Goal: Transaction & Acquisition: Purchase product/service

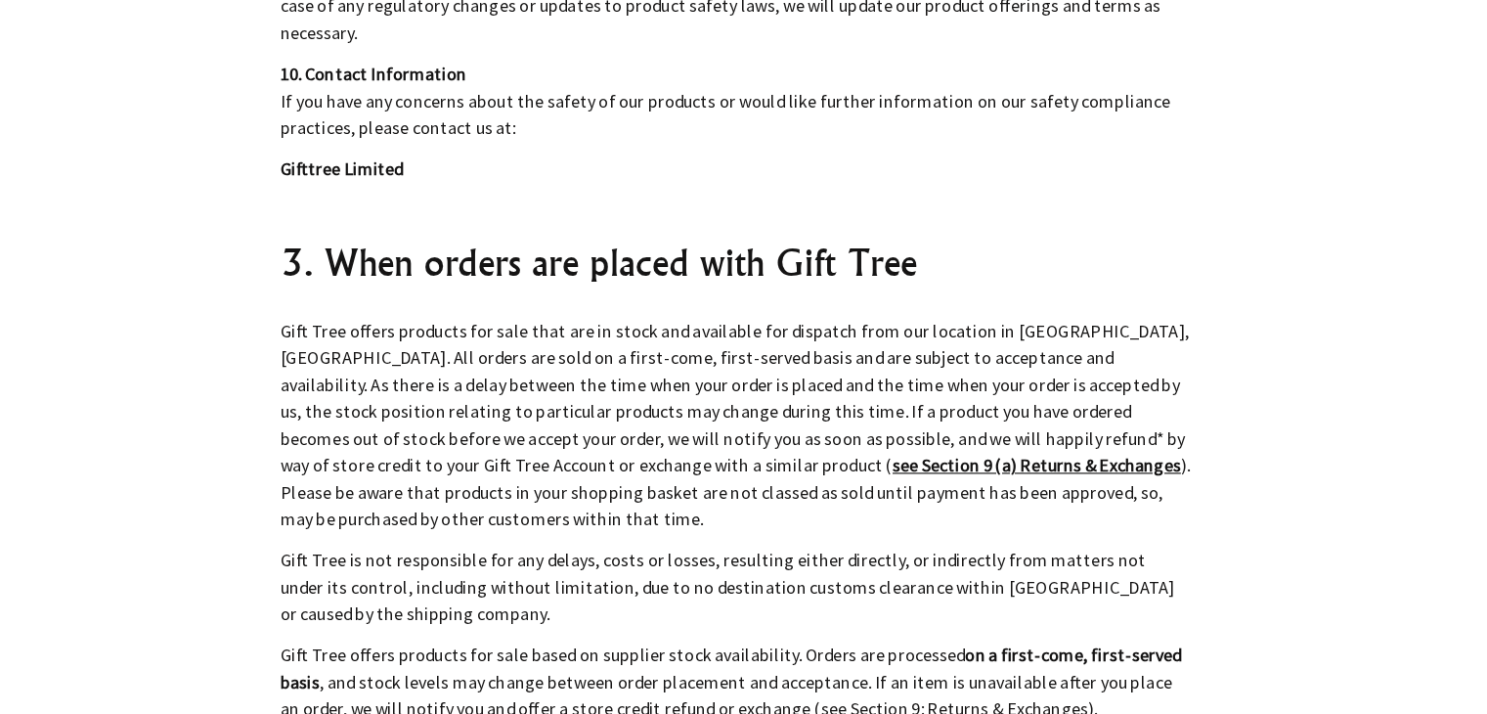
scroll to position [6835, 0]
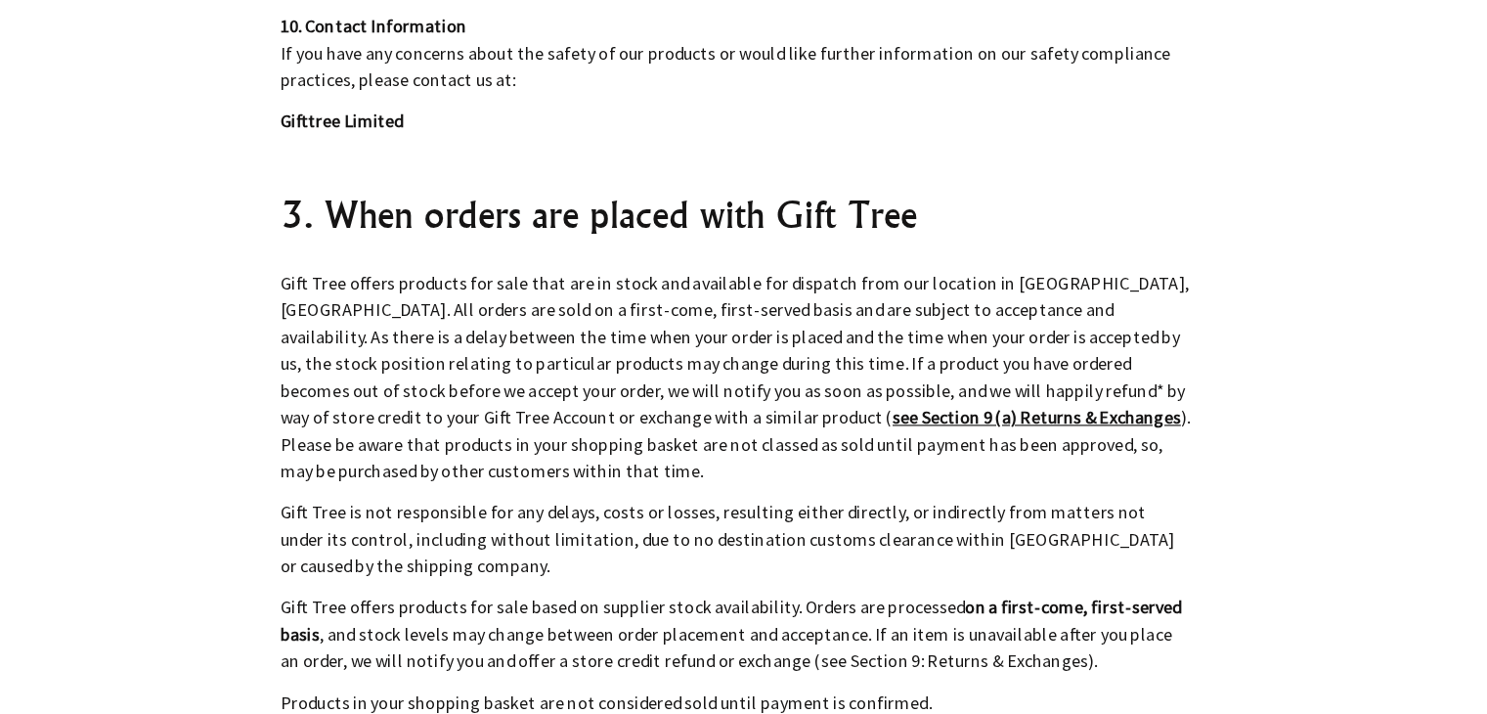
click at [873, 398] on strong "see Section 9 (a) Returns & Exchanges" at bounding box center [999, 408] width 252 height 20
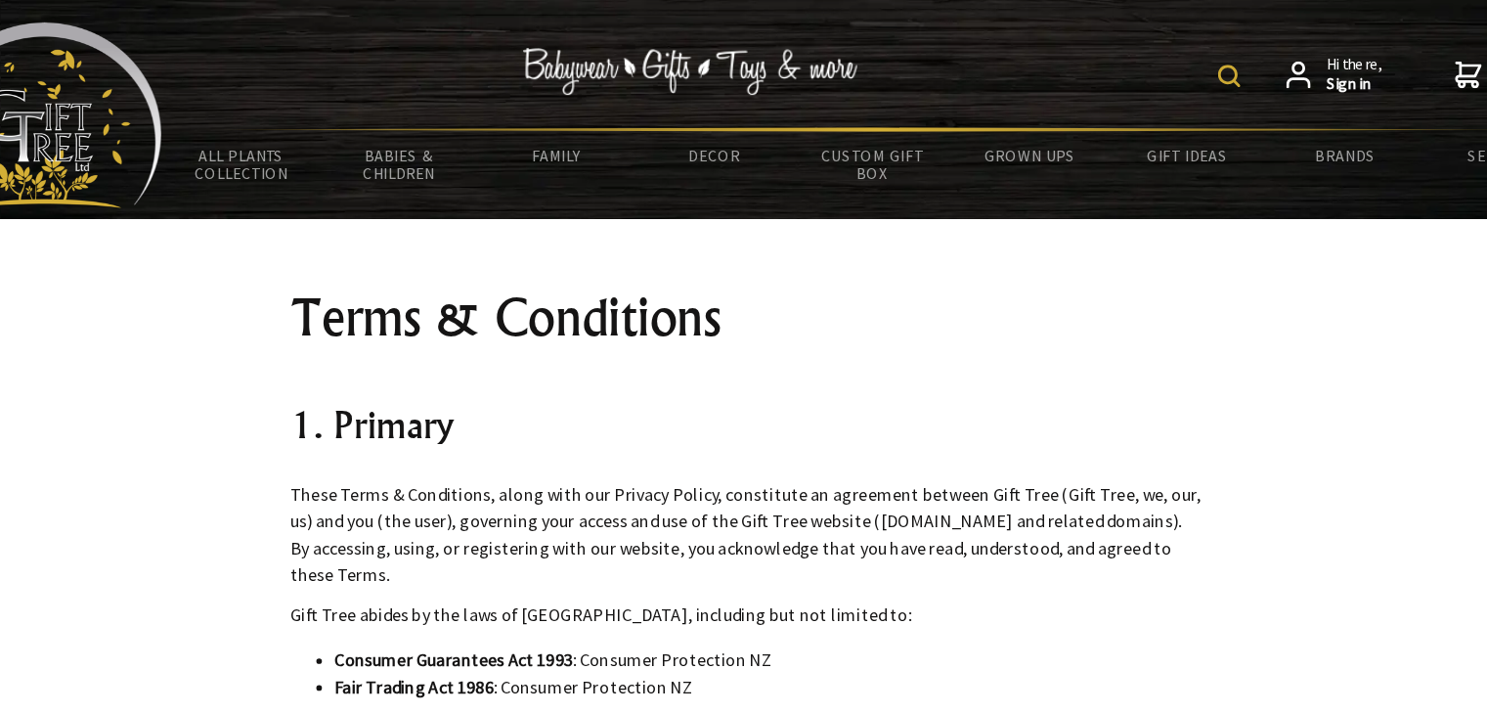
click at [1065, 75] on div "Hi there, Sign in 0 items $0.00" at bounding box center [846, 66] width 1242 height 92
click at [1154, 66] on img at bounding box center [1159, 67] width 20 height 20
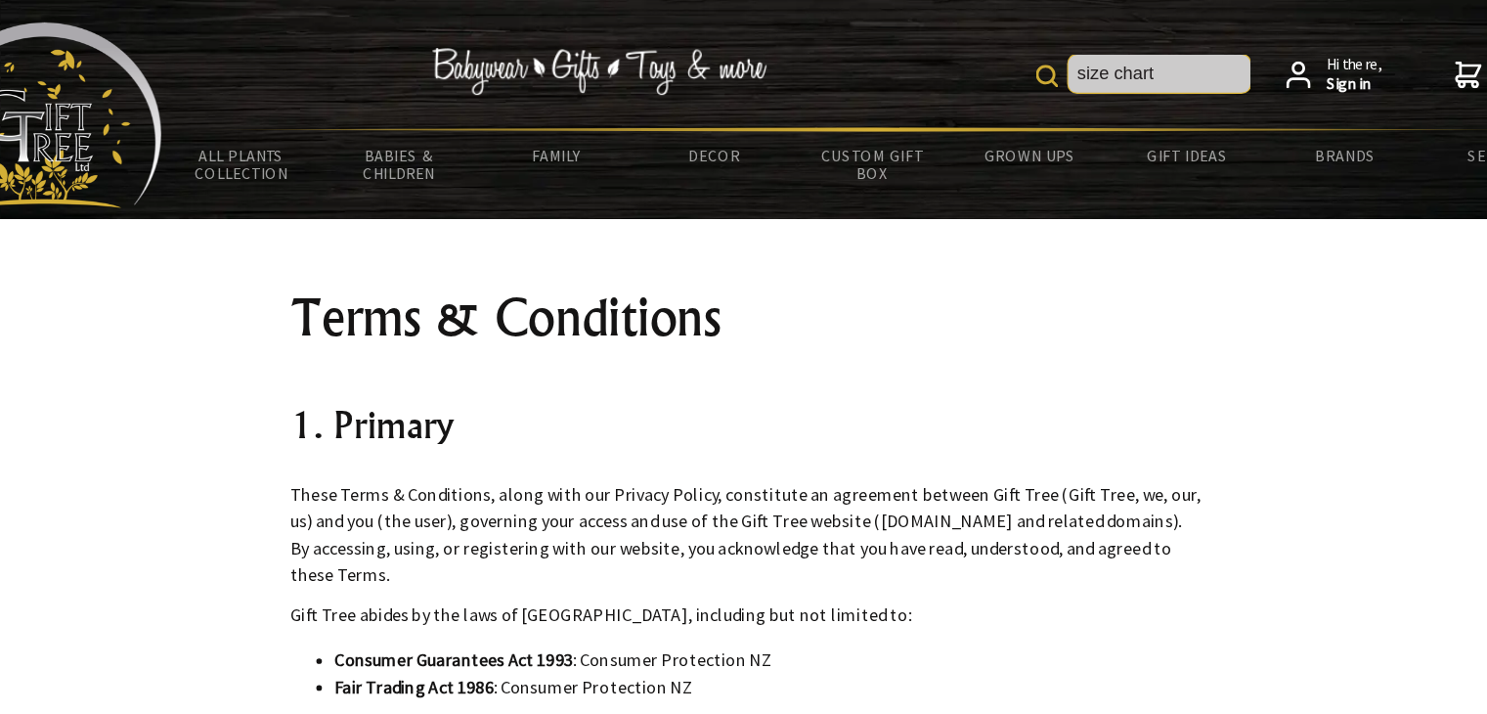
type input "size chart"
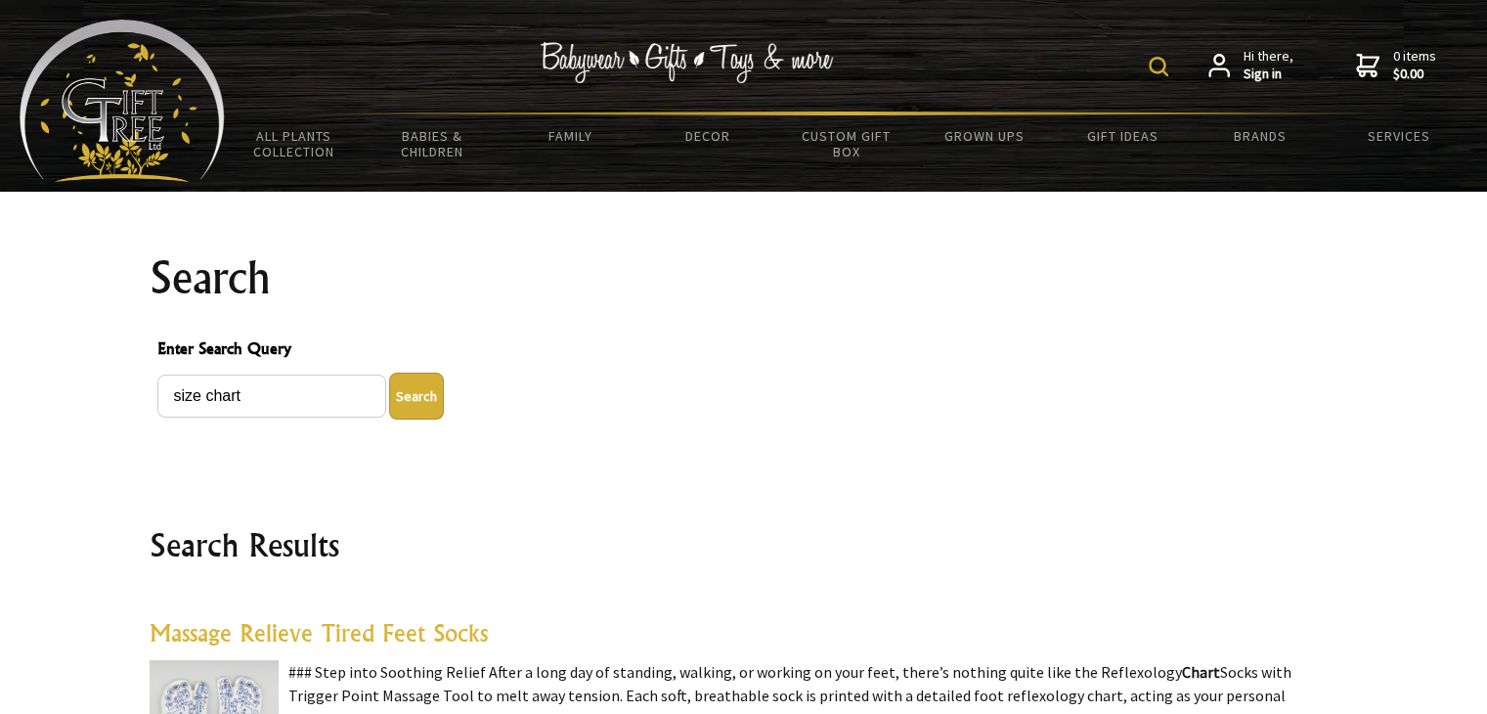
click at [1161, 69] on img at bounding box center [1159, 67] width 20 height 20
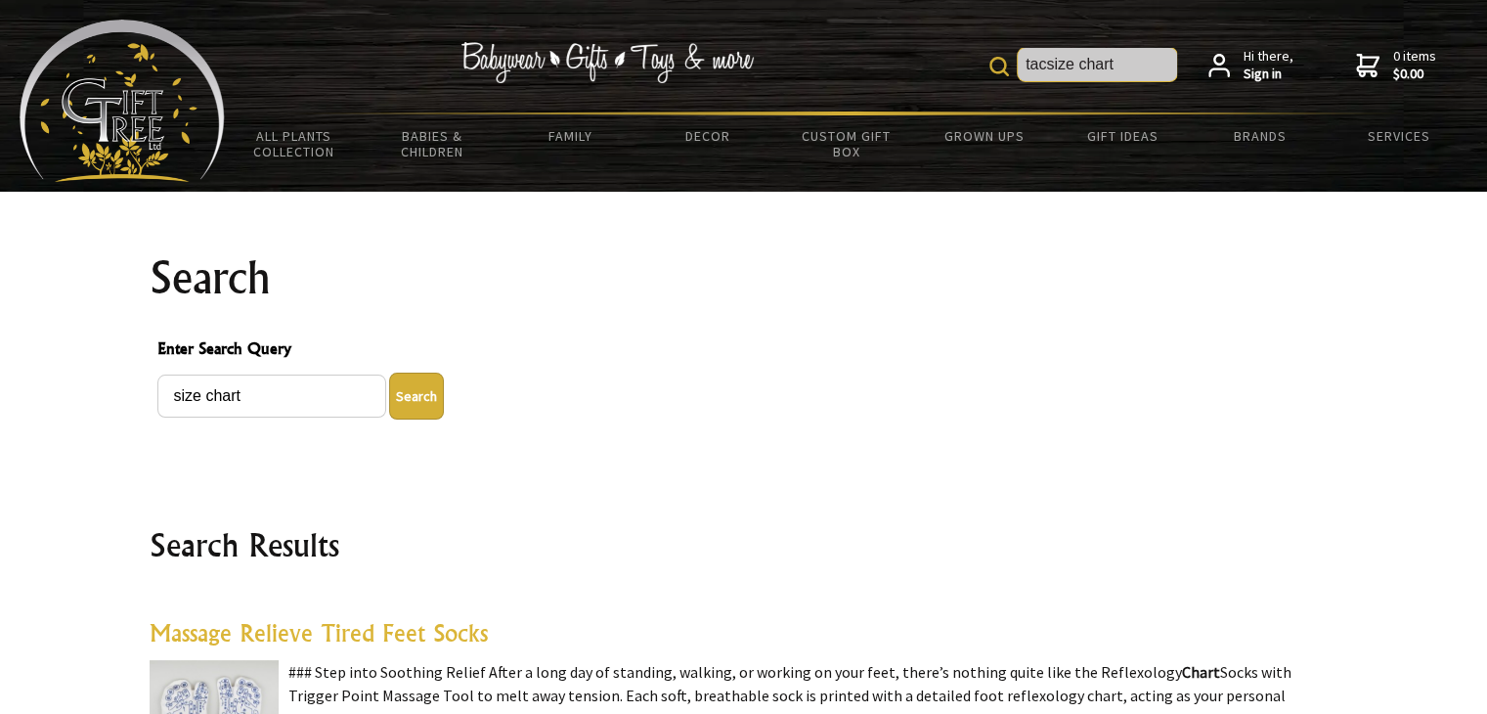
type input "tactsize chart"
type input "Tactical waterproof pant"
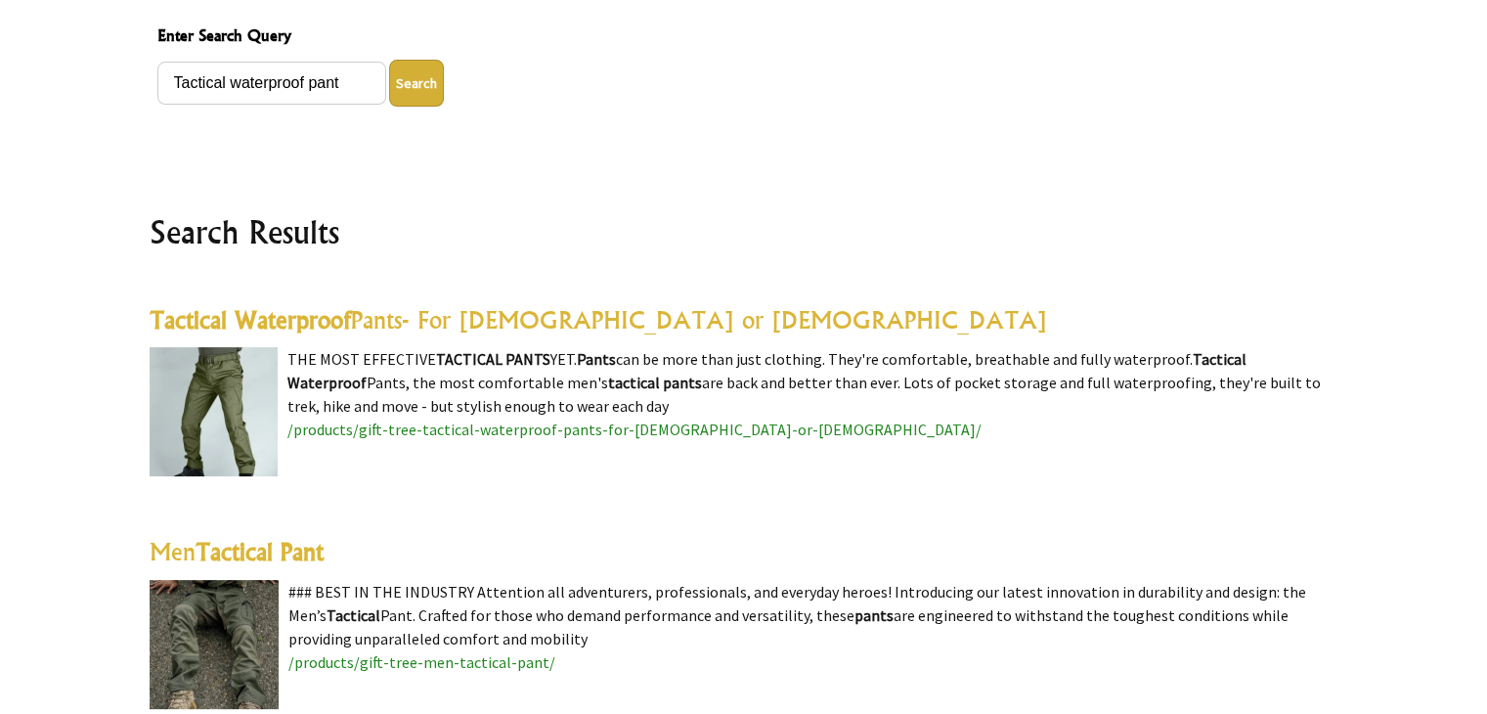
scroll to position [313, 0]
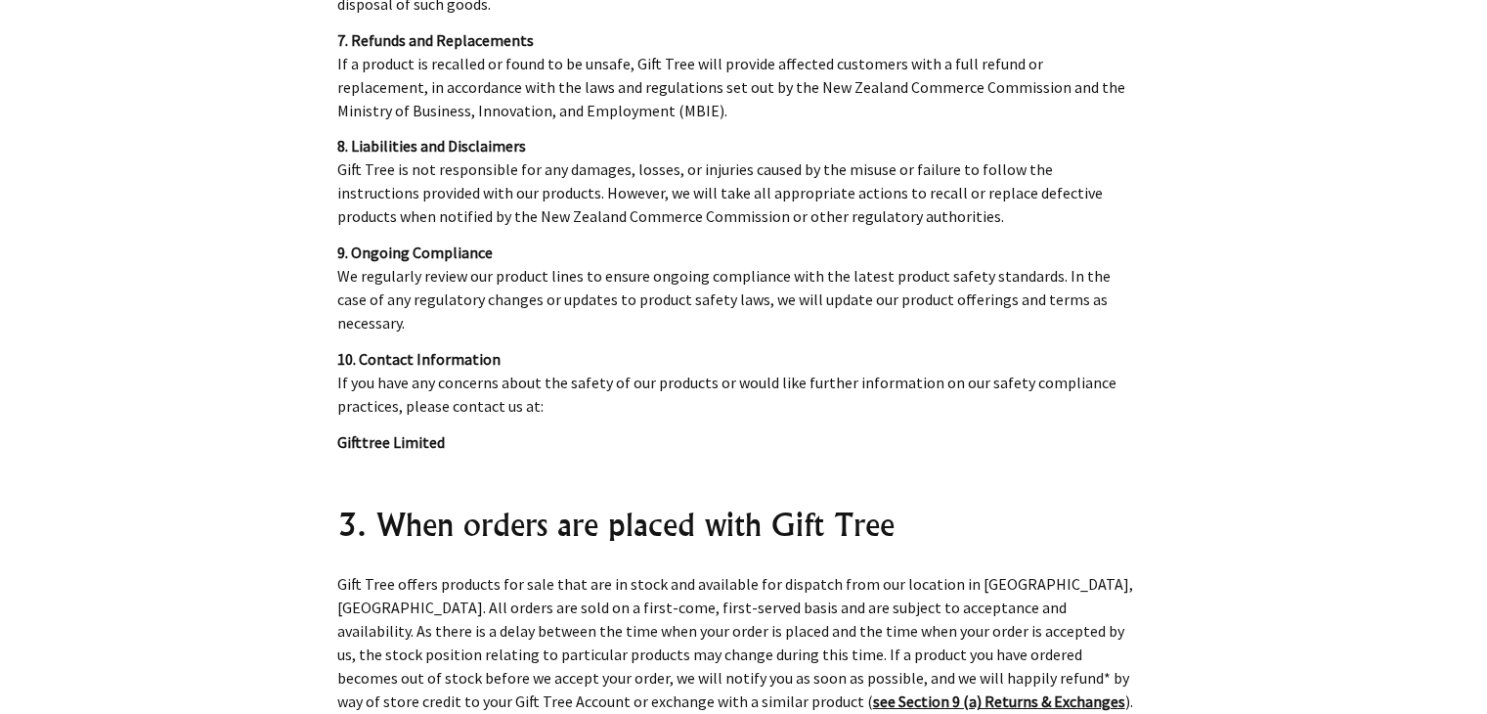
scroll to position [6847, 0]
